Goal: Check status: Check status

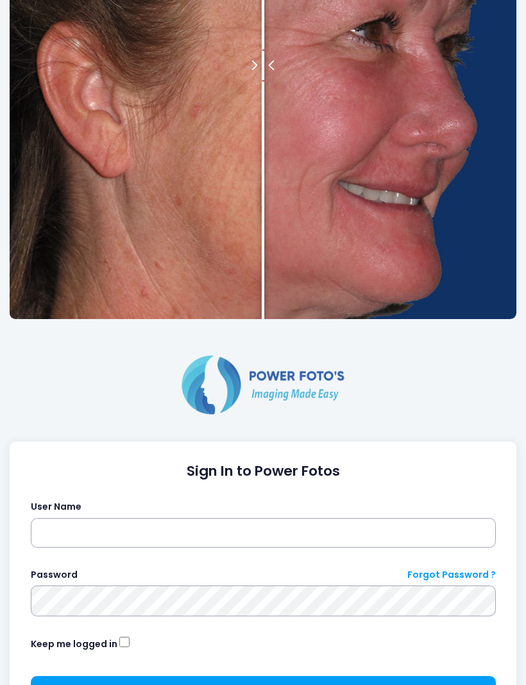
scroll to position [220, 0]
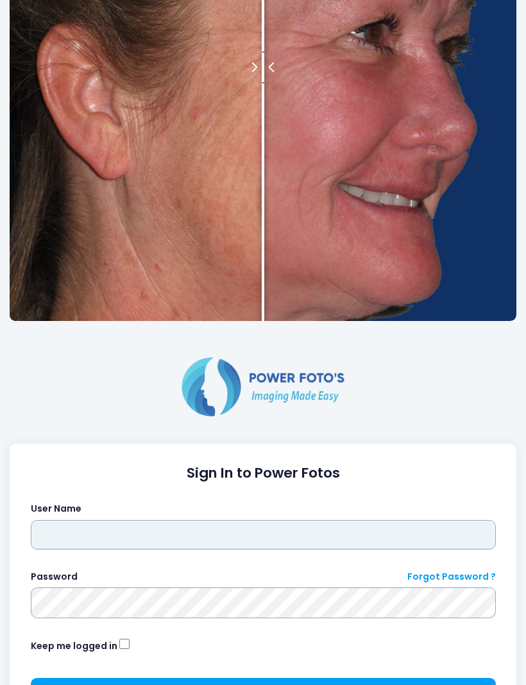
click at [286, 539] on input "text" at bounding box center [263, 535] width 465 height 30
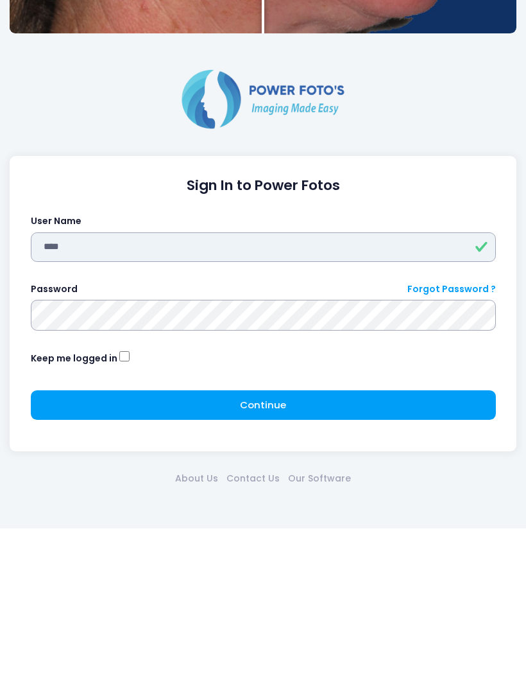
type input "****"
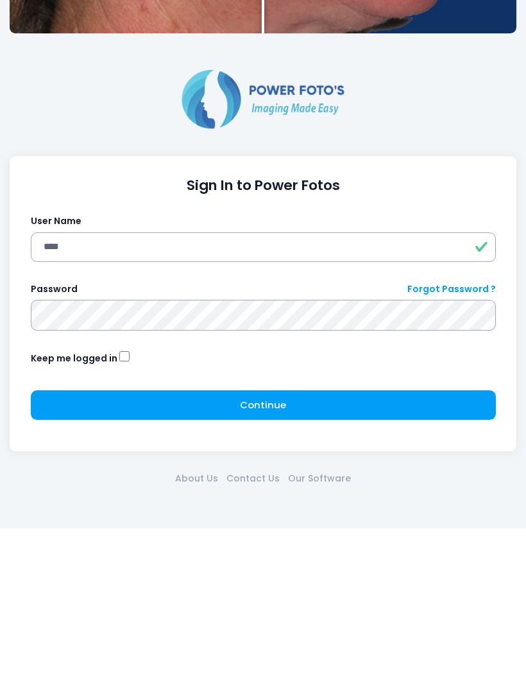
scroll to position [337, 0]
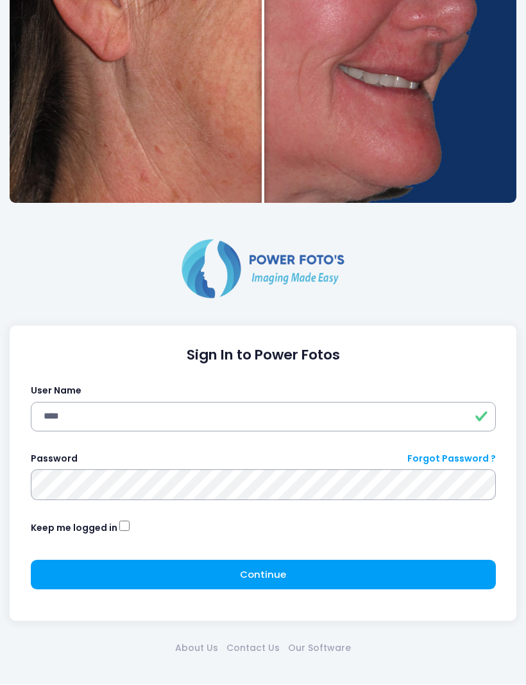
click at [284, 574] on span "Continue" at bounding box center [263, 574] width 46 height 13
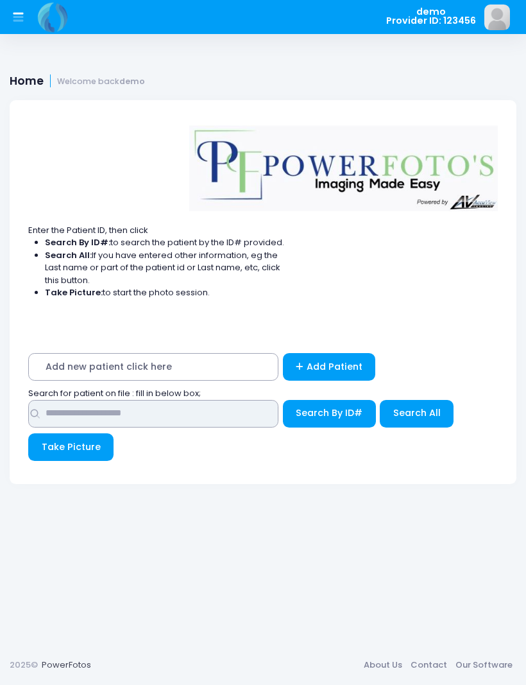
click at [180, 409] on input "text" at bounding box center [153, 414] width 250 height 28
type input "****"
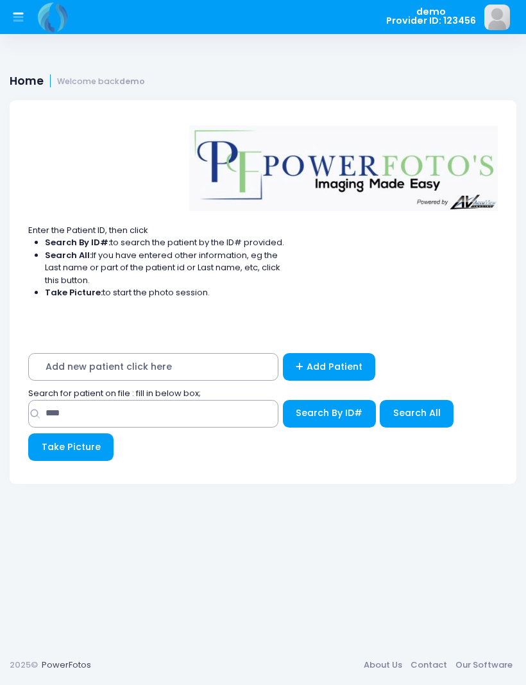
click at [427, 415] on span "Search All" at bounding box center [417, 412] width 48 height 13
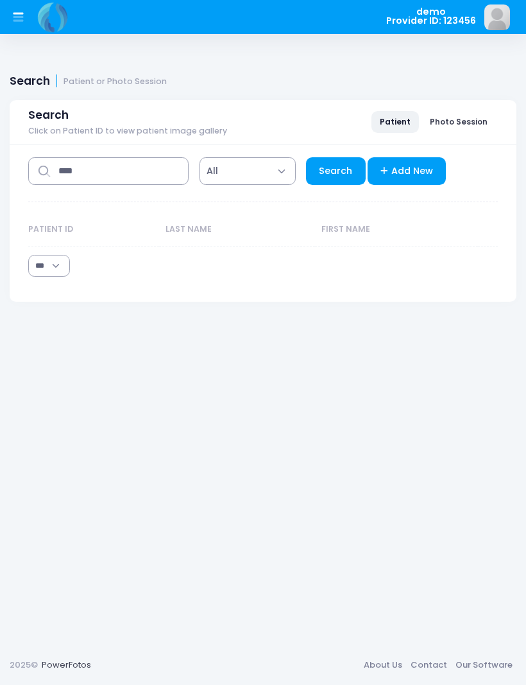
select select "***"
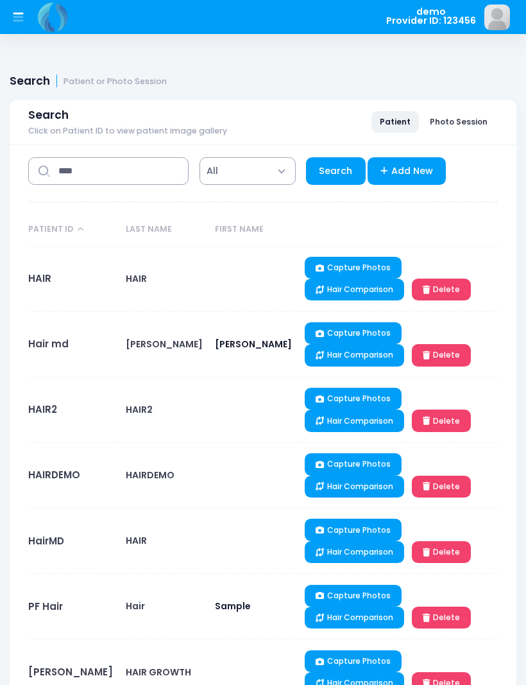
click at [403, 344] on link "Hair Comparison" at bounding box center [354, 355] width 99 height 22
click at [388, 344] on link "Hair Comparison" at bounding box center [354, 355] width 99 height 22
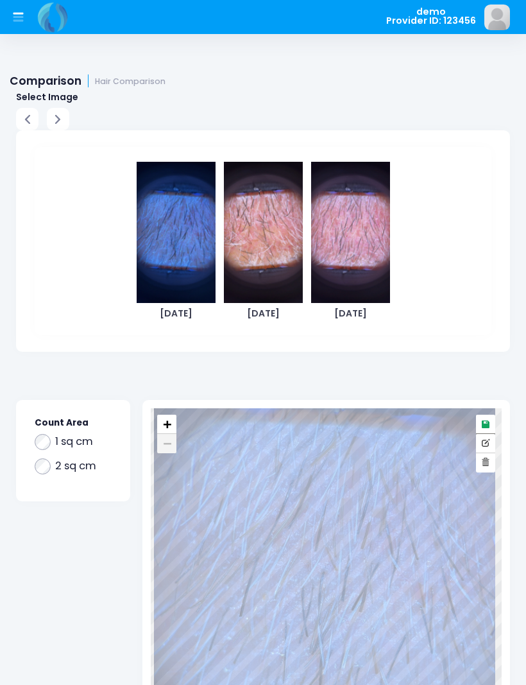
click at [283, 245] on img at bounding box center [263, 232] width 79 height 141
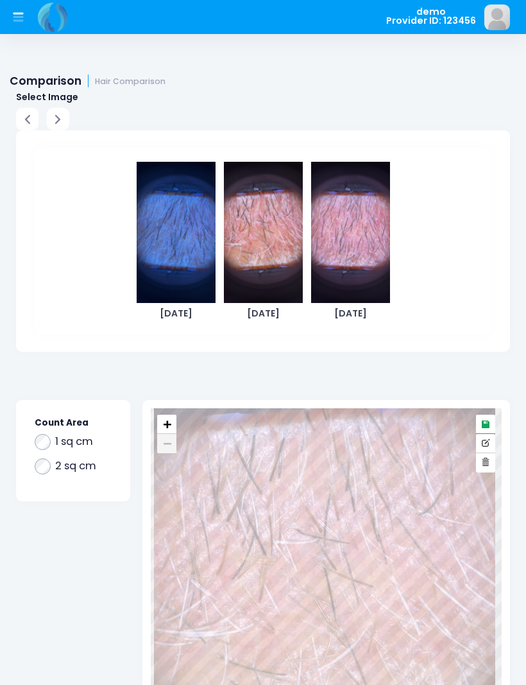
click at [173, 248] on img at bounding box center [176, 232] width 79 height 141
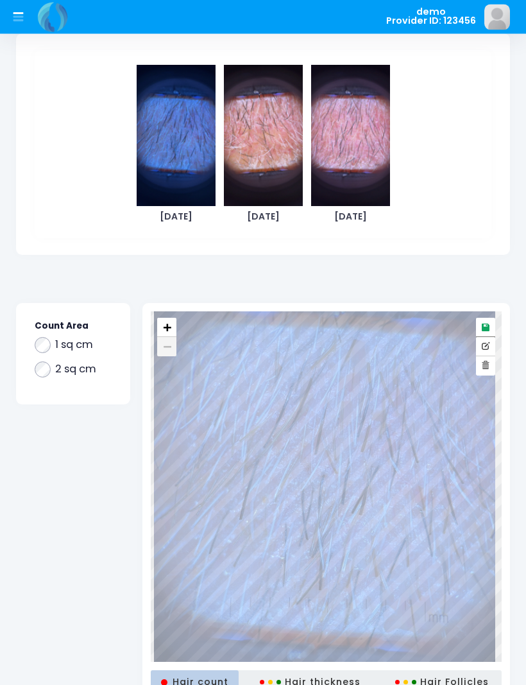
scroll to position [96, 0]
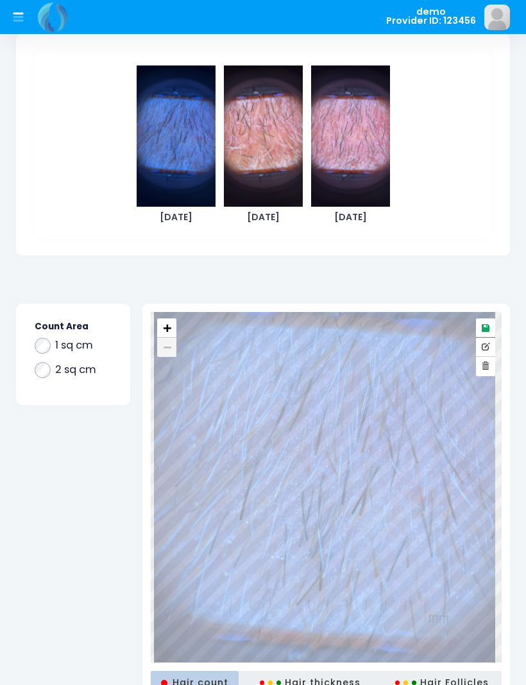
click at [277, 153] on img at bounding box center [263, 135] width 79 height 141
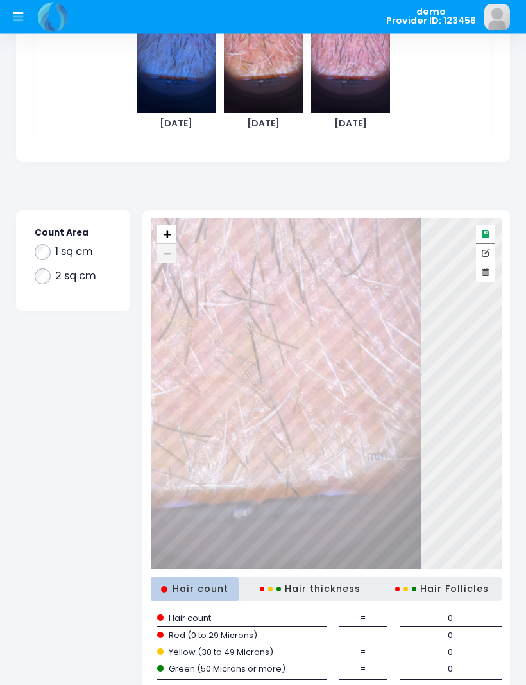
scroll to position [190, 0]
